Goal: Transaction & Acquisition: Purchase product/service

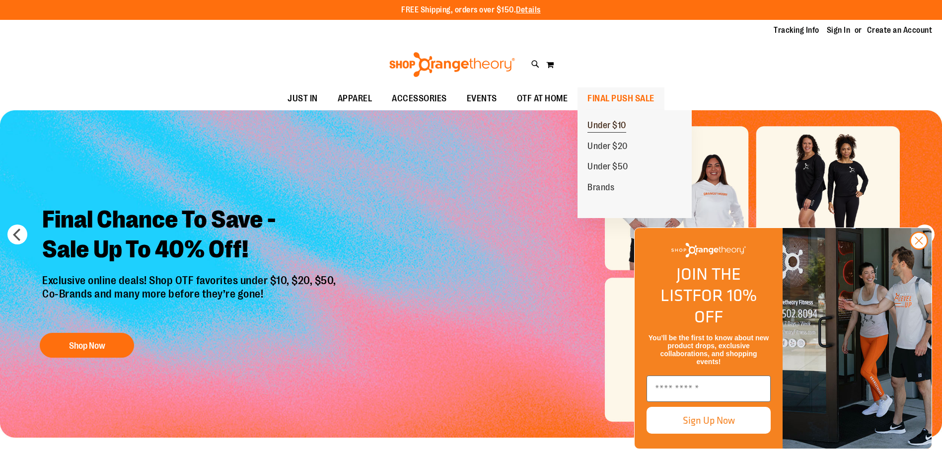
click at [605, 121] on span "Under $10" at bounding box center [606, 126] width 39 height 12
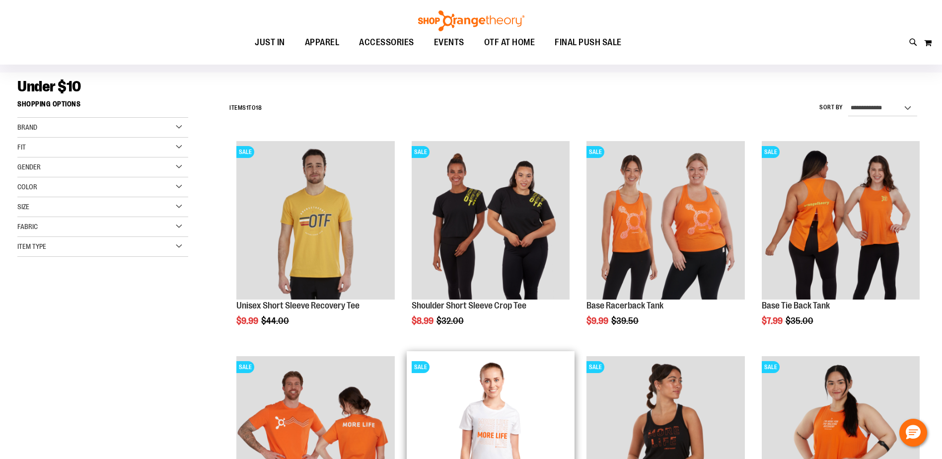
scroll to position [248, 0]
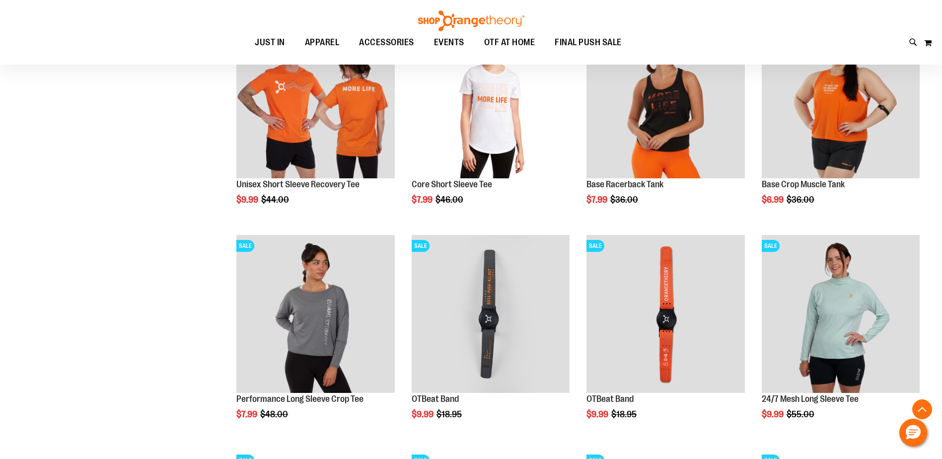
scroll to position [645, 0]
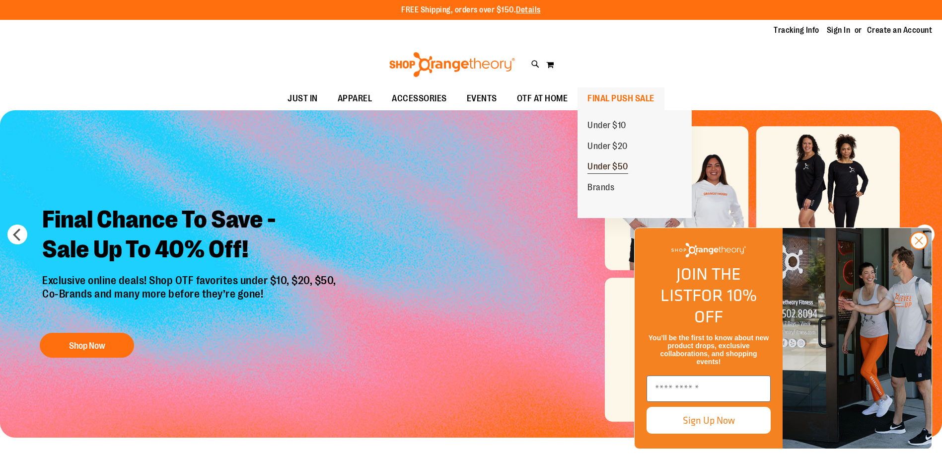
click at [612, 168] on span "Under $50" at bounding box center [607, 167] width 41 height 12
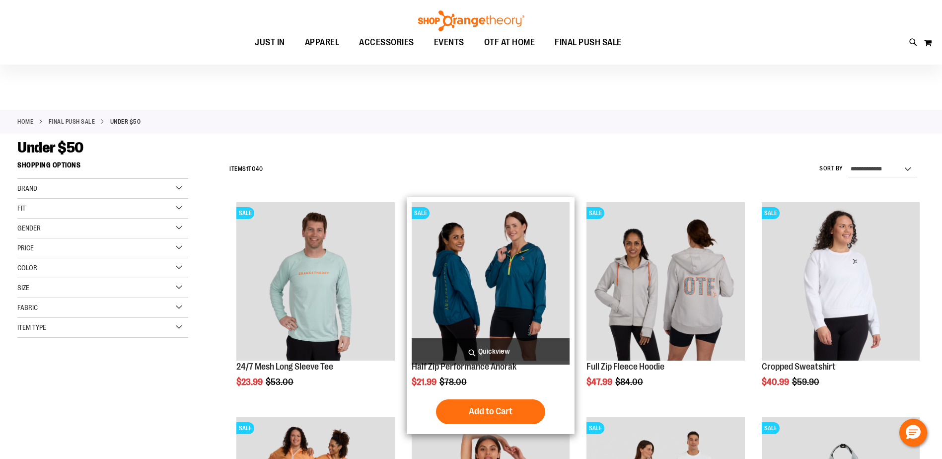
scroll to position [198, 0]
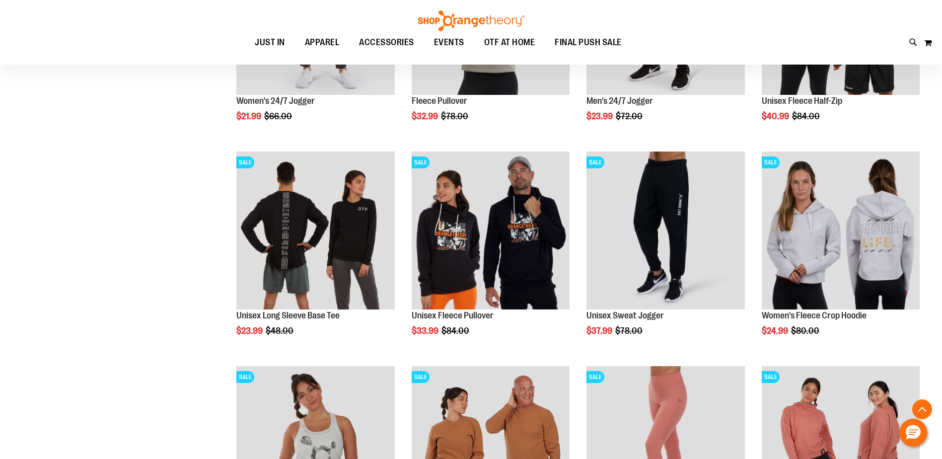
scroll to position [893, 0]
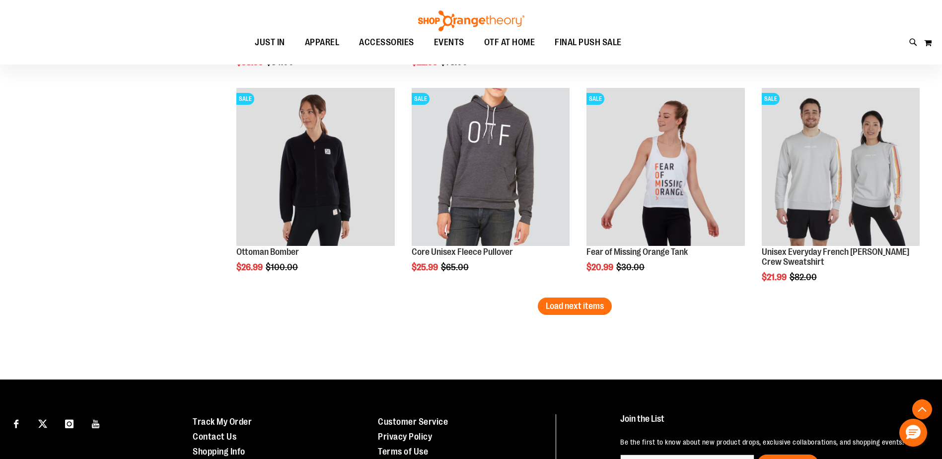
scroll to position [1837, 0]
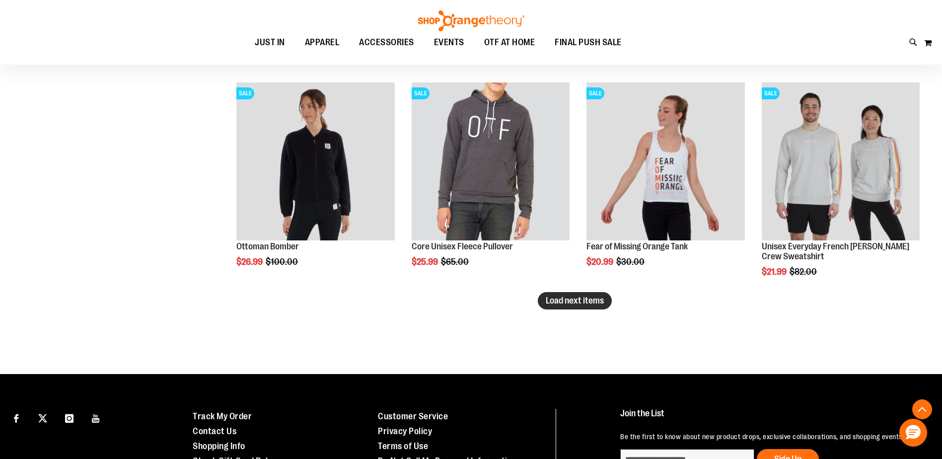
click at [599, 305] on span "Load next items" at bounding box center [575, 300] width 58 height 10
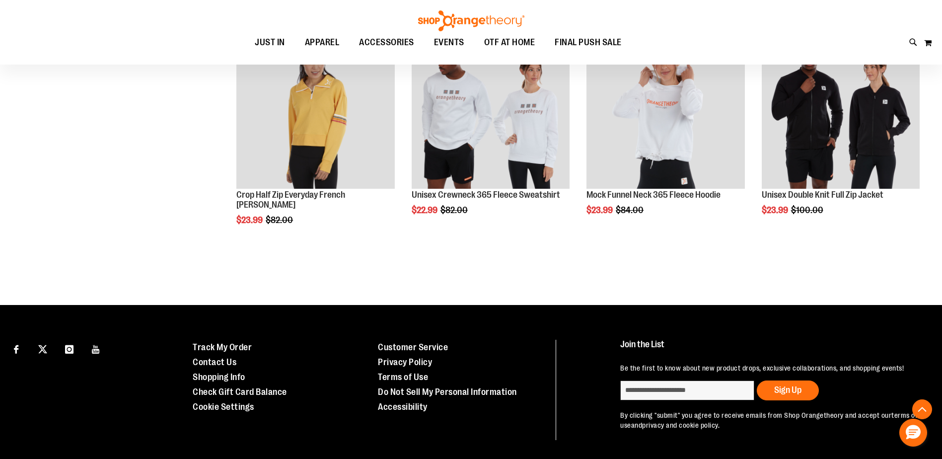
scroll to position [2085, 0]
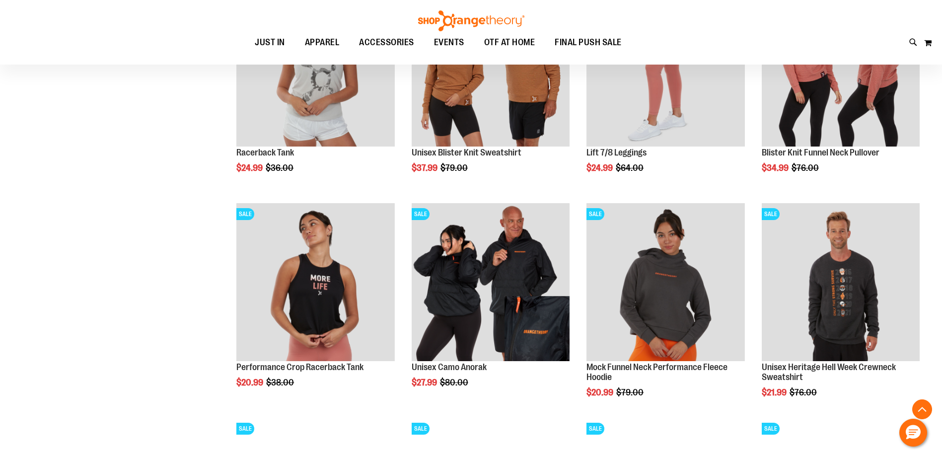
scroll to position [1191, 0]
